Goal: Task Accomplishment & Management: Manage account settings

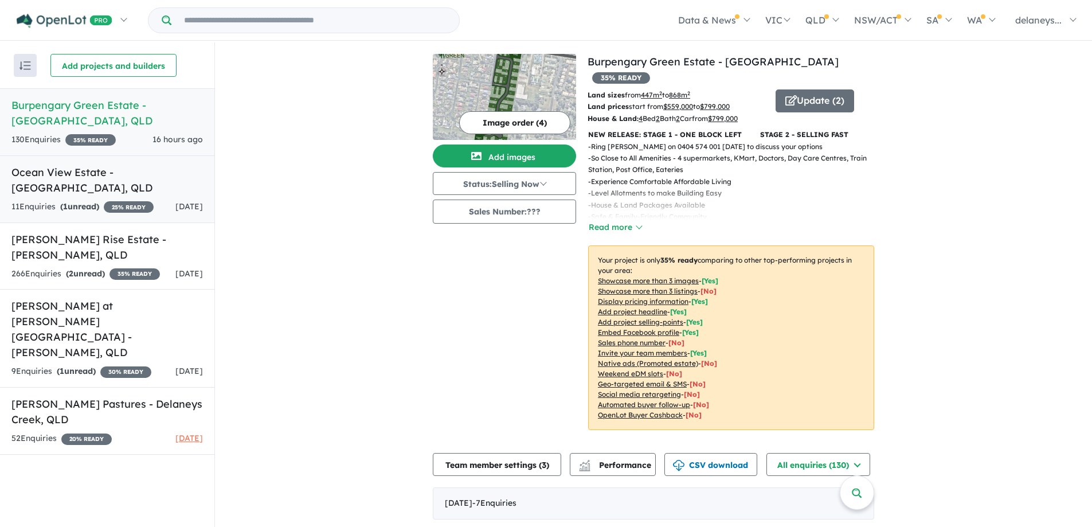
click at [45, 174] on h5 "Ocean View Estate - [GEOGRAPHIC_DATA] , [GEOGRAPHIC_DATA]" at bounding box center [106, 180] width 191 height 31
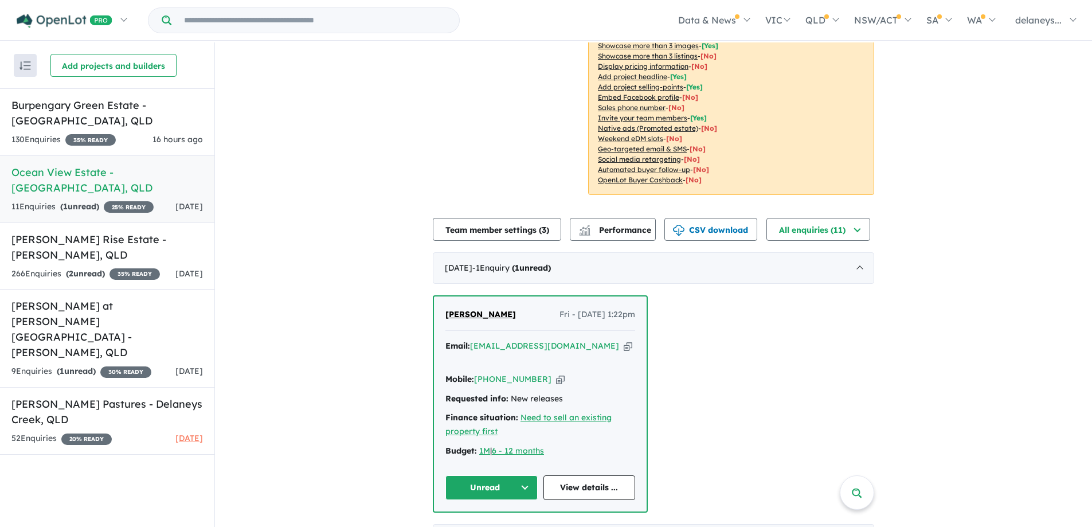
scroll to position [229, 0]
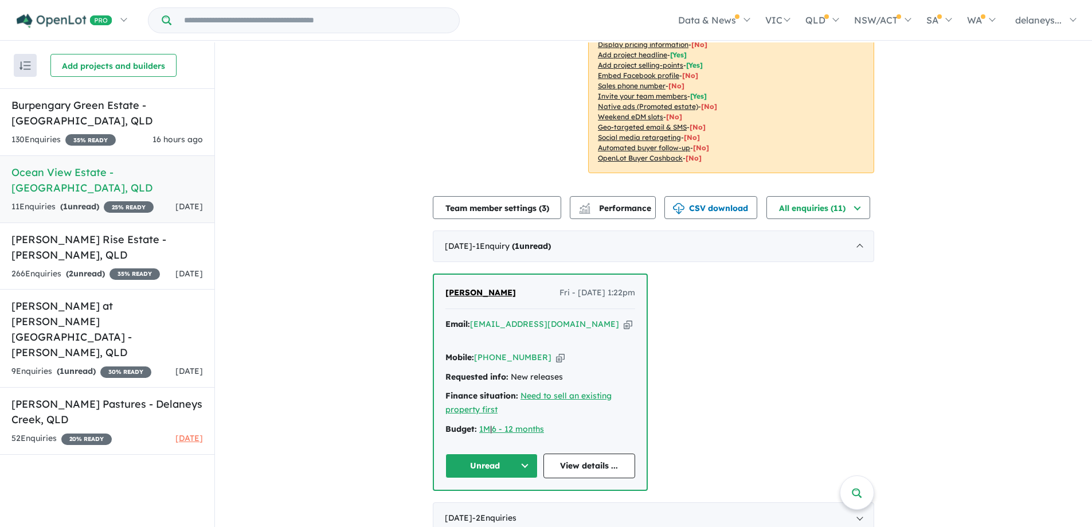
click at [465, 457] on button "Unread" at bounding box center [491, 465] width 92 height 25
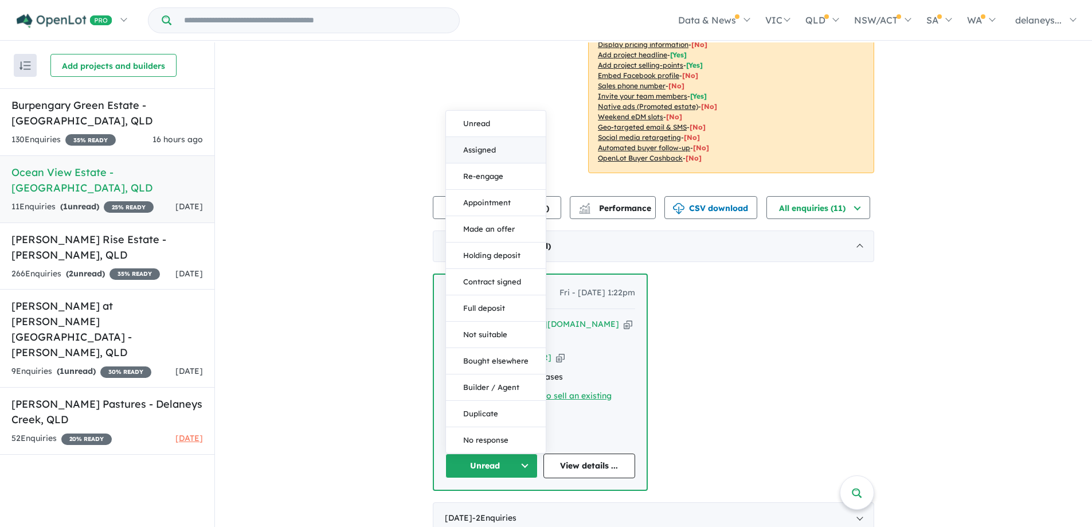
click at [471, 138] on button "Assigned" at bounding box center [496, 150] width 100 height 26
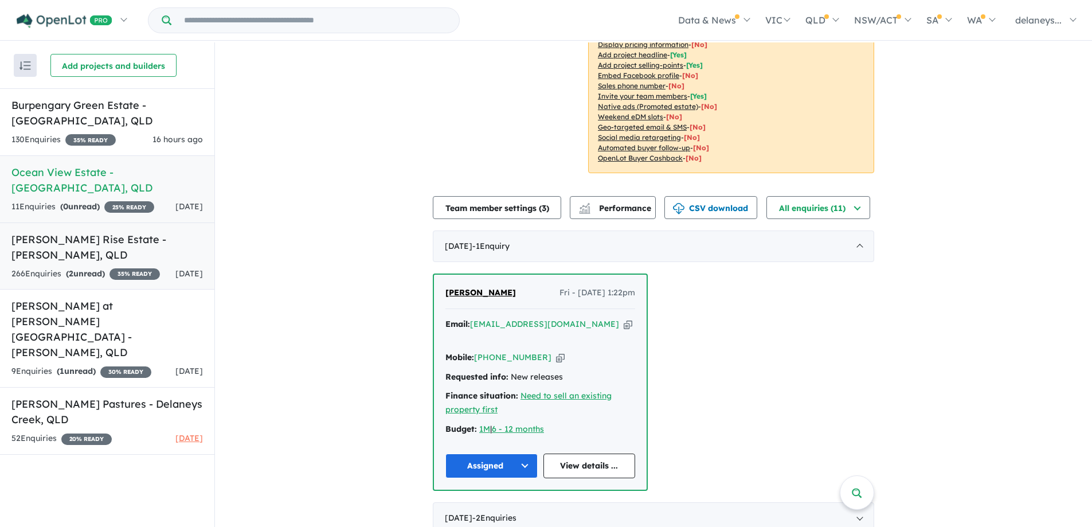
click at [66, 232] on h5 "[PERSON_NAME] Rise Estate - [PERSON_NAME] , [GEOGRAPHIC_DATA]" at bounding box center [106, 247] width 191 height 31
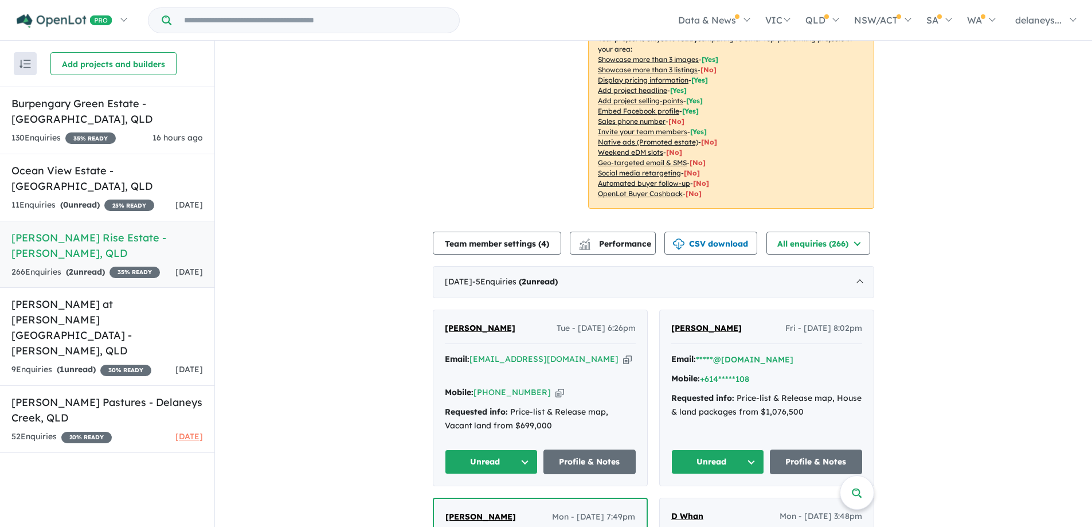
scroll to position [369, 0]
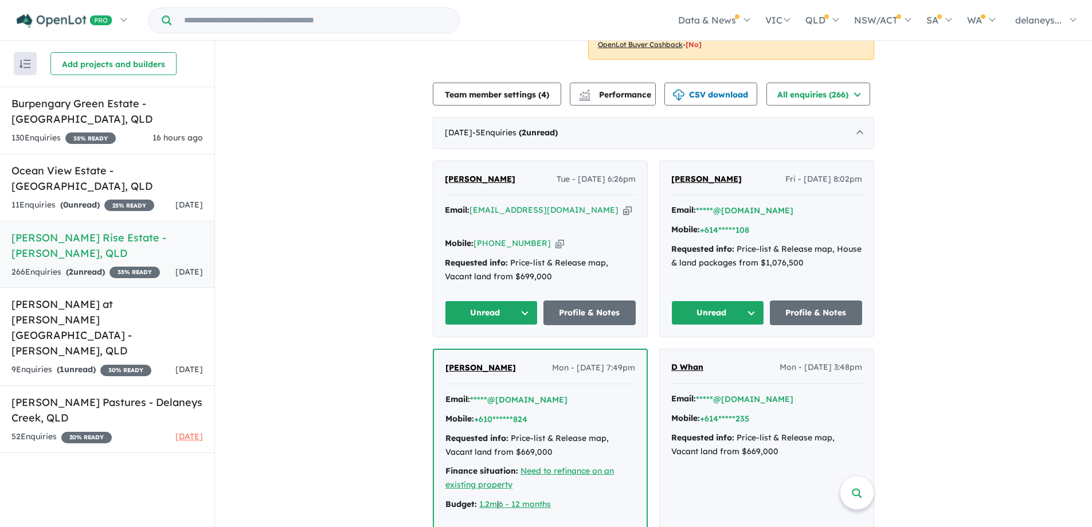
click at [469, 300] on button "Unread" at bounding box center [491, 312] width 93 height 25
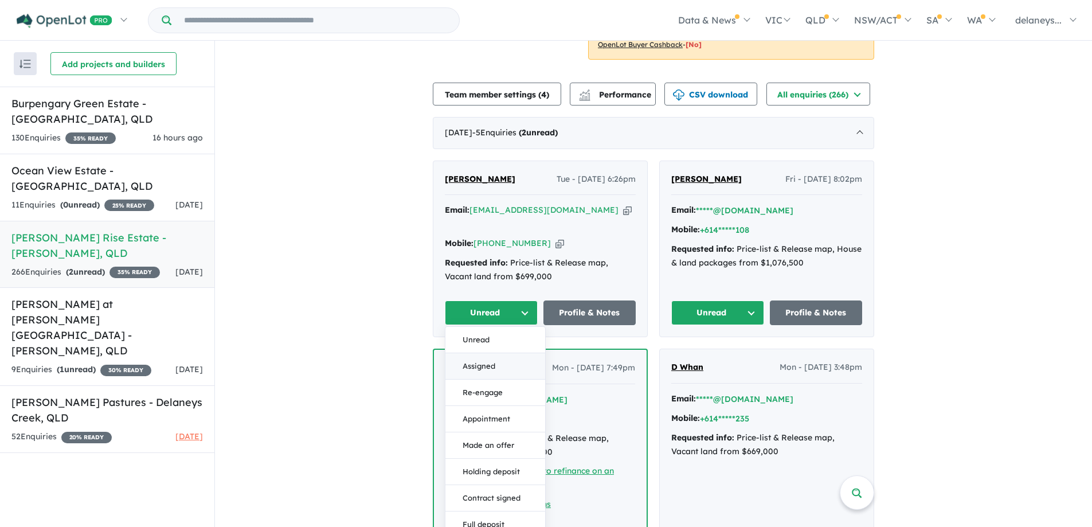
click at [476, 353] on button "Assigned" at bounding box center [495, 366] width 100 height 26
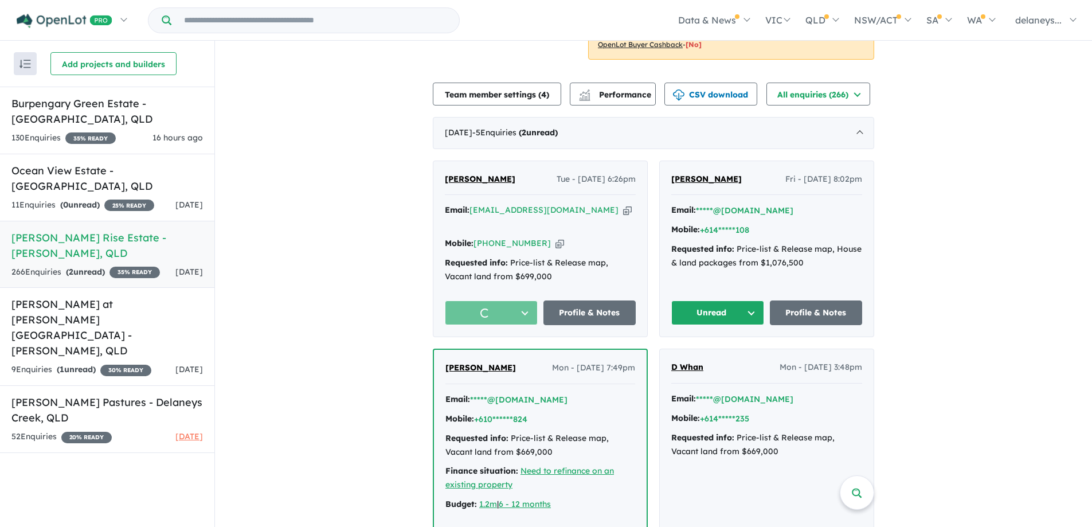
click at [709, 300] on button "Unread" at bounding box center [717, 312] width 93 height 25
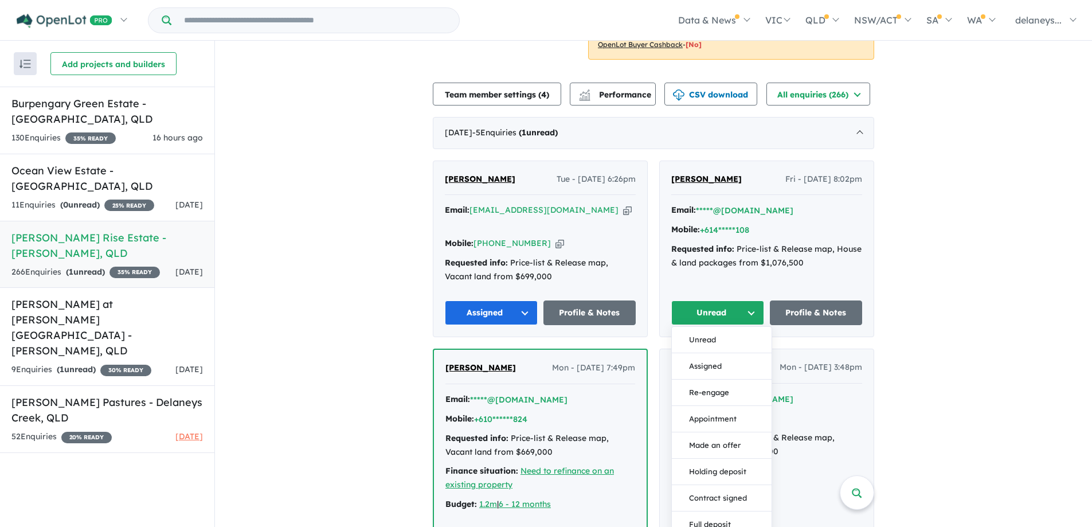
click at [698, 353] on button "Assigned" at bounding box center [722, 366] width 100 height 26
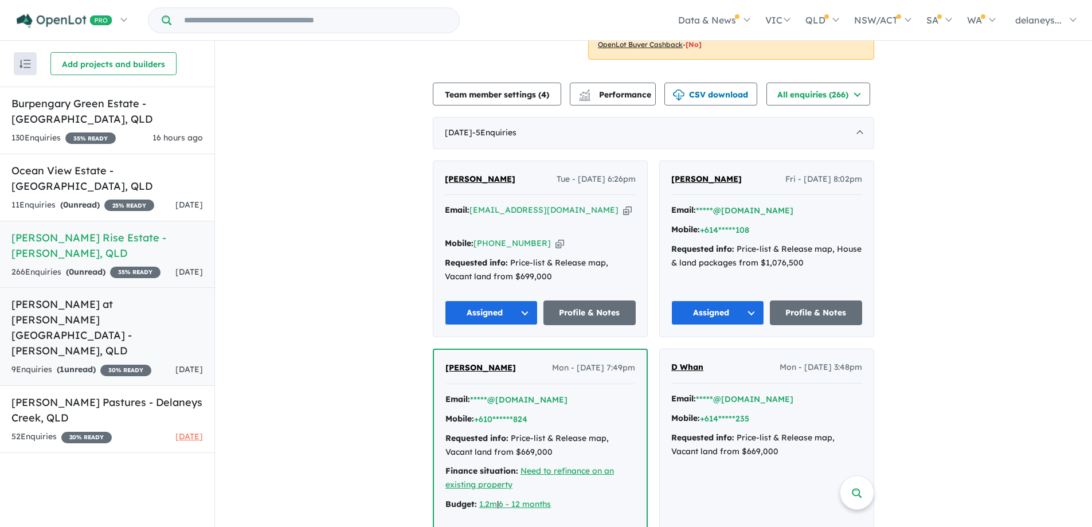
click at [44, 296] on h5 "[PERSON_NAME] at [PERSON_NAME] Estate - [PERSON_NAME] , [GEOGRAPHIC_DATA]" at bounding box center [106, 327] width 191 height 62
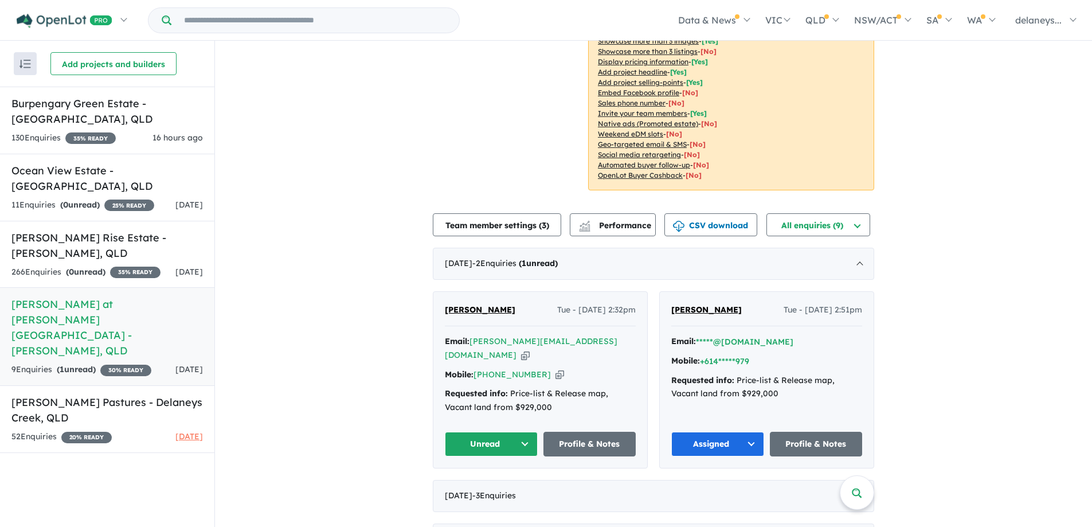
scroll to position [242, 0]
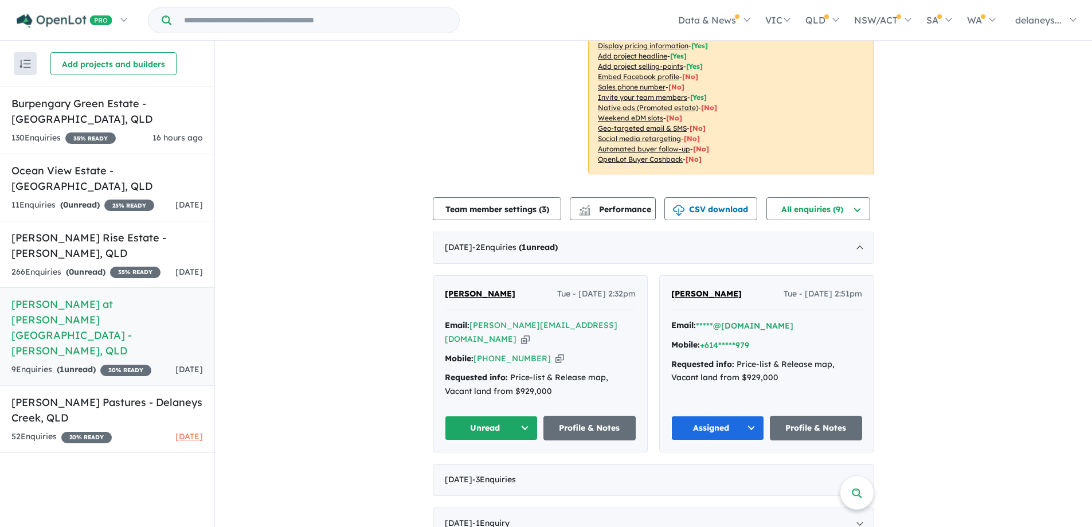
click at [479, 416] on button "Unread" at bounding box center [491, 428] width 93 height 25
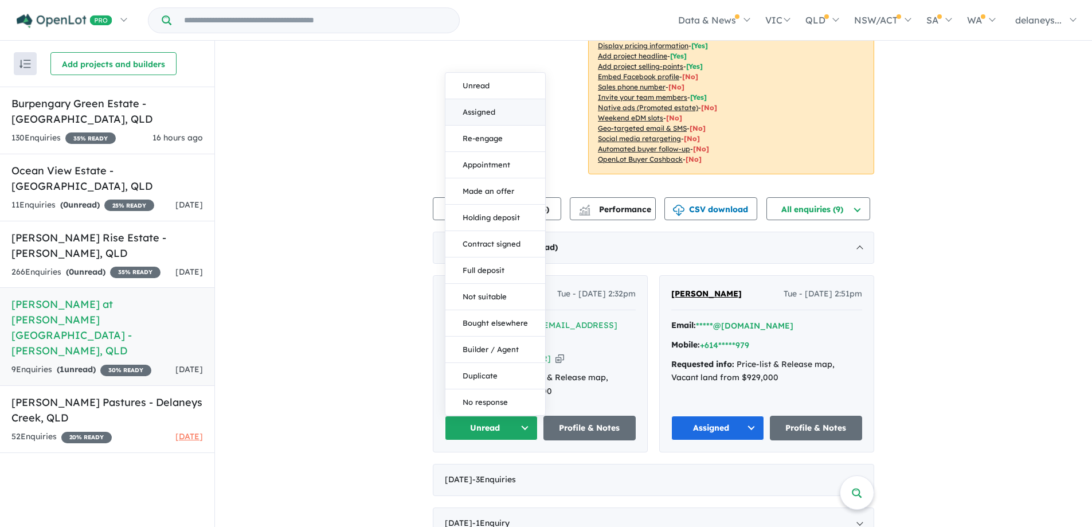
click at [473, 99] on button "Assigned" at bounding box center [495, 112] width 100 height 26
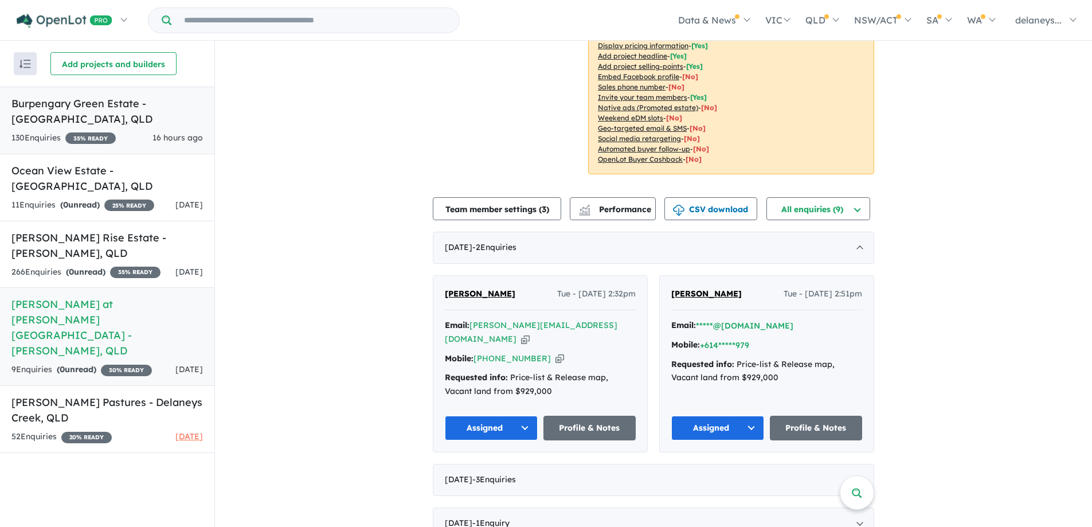
click at [68, 119] on h5 "Burpengary Green Estate - [GEOGRAPHIC_DATA] , [GEOGRAPHIC_DATA]" at bounding box center [106, 111] width 191 height 31
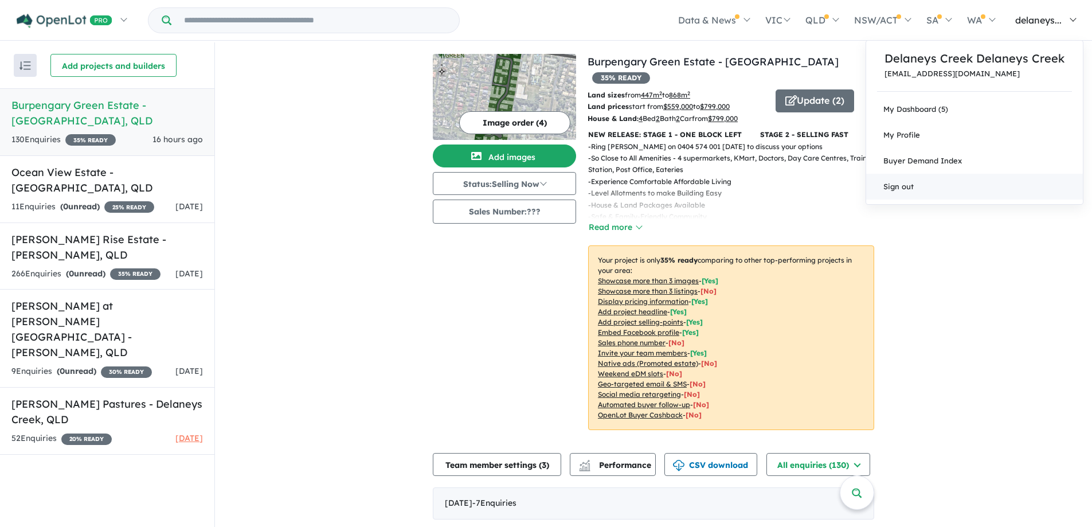
click at [900, 185] on link "Sign out" at bounding box center [974, 187] width 217 height 26
